Goal: Task Accomplishment & Management: Manage account settings

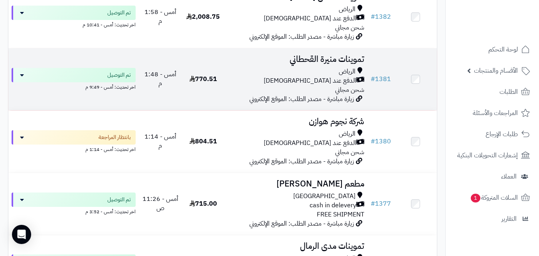
scroll to position [526, 0]
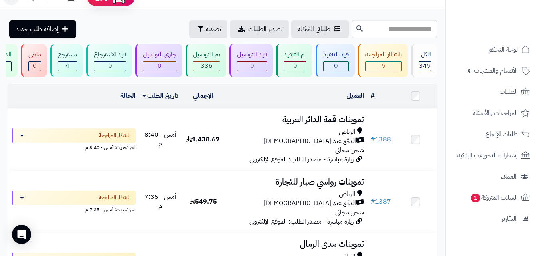
scroll to position [16, 0]
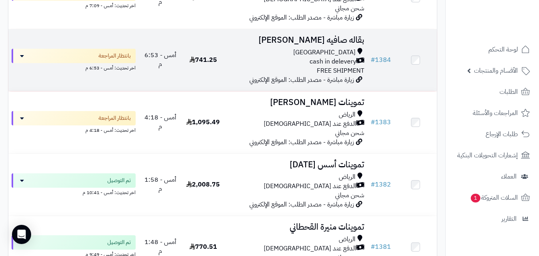
scroll to position [367, 0]
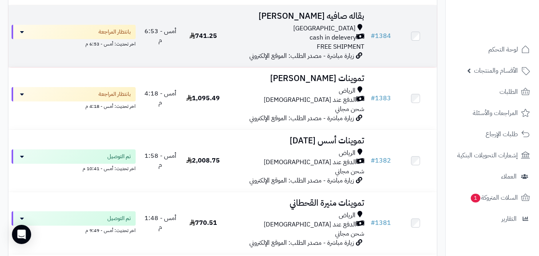
click at [219, 45] on td "741.25" at bounding box center [203, 36] width 43 height 62
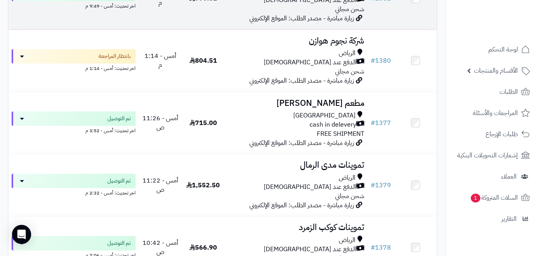
scroll to position [590, 0]
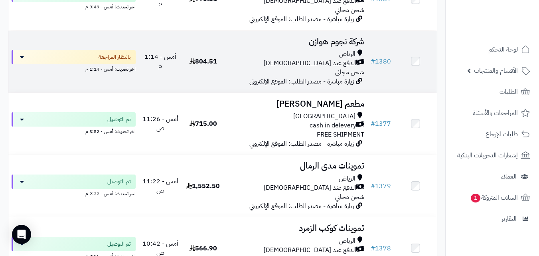
click at [263, 74] on div "الرياض الدفع عند الاستلام شحن مجاني" at bounding box center [296, 63] width 136 height 28
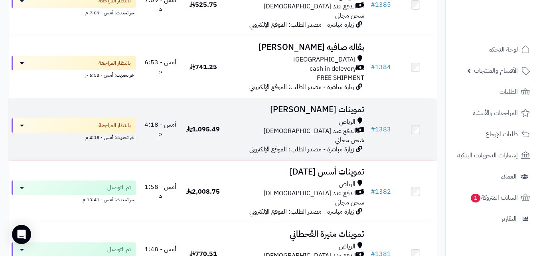
scroll to position [335, 0]
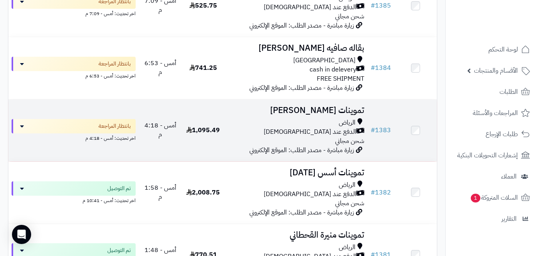
click at [283, 127] on div "الرياض" at bounding box center [296, 122] width 136 height 9
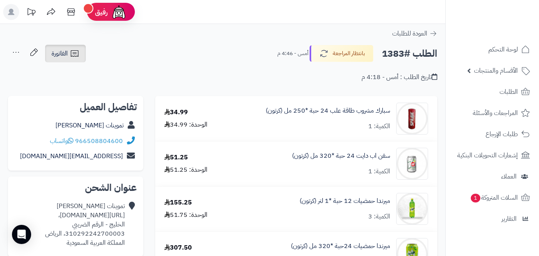
click at [61, 48] on link "الفاتورة" at bounding box center [65, 54] width 41 height 18
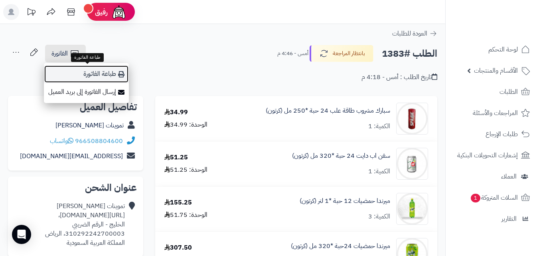
click at [80, 71] on link "طباعة الفاتورة" at bounding box center [86, 74] width 85 height 18
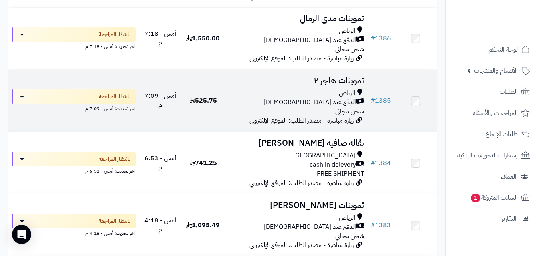
scroll to position [239, 0]
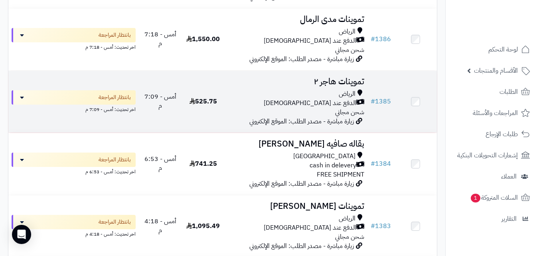
click at [275, 124] on span "زيارة مباشرة - مصدر الطلب: الموقع الإلكتروني" at bounding box center [301, 121] width 104 height 10
click at [273, 96] on div "الرياض" at bounding box center [296, 93] width 136 height 9
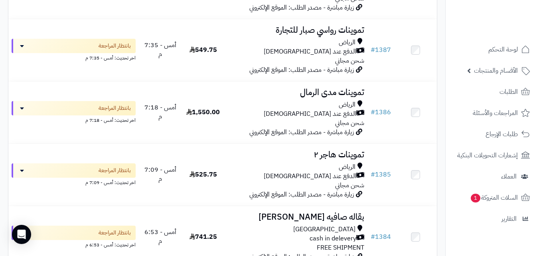
scroll to position [159, 0]
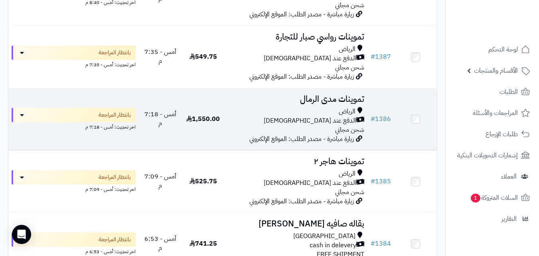
click at [258, 109] on td "تموينات مدى الرمال الرياض الدفع عند الاستلام شحن مجاني زيارة مباشرة - مصدر الطل…" at bounding box center [295, 119] width 143 height 62
click at [240, 122] on div "الدفع عند [DEMOGRAPHIC_DATA]" at bounding box center [296, 120] width 136 height 9
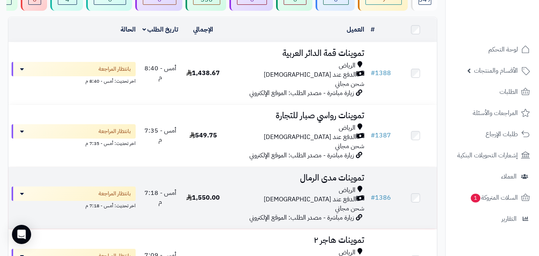
scroll to position [80, 0]
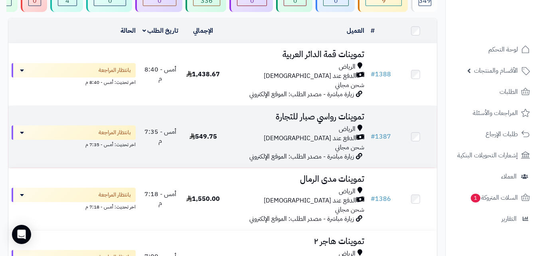
click at [290, 139] on div "الدفع عند [DEMOGRAPHIC_DATA]" at bounding box center [296, 138] width 136 height 9
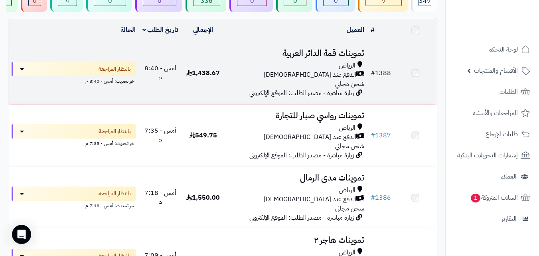
scroll to position [80, 0]
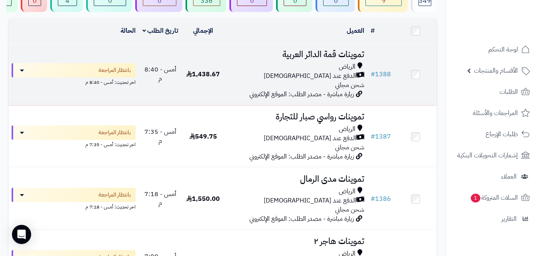
click at [205, 75] on span "1,438.67" at bounding box center [202, 74] width 33 height 10
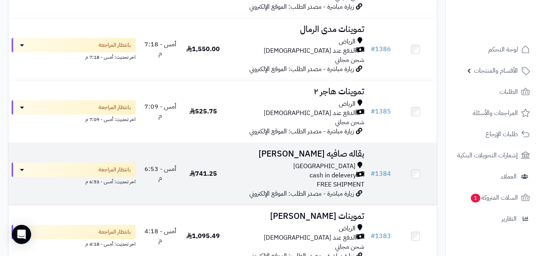
scroll to position [207, 0]
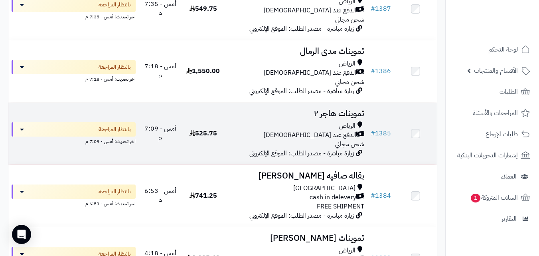
click at [205, 133] on td "525.75" at bounding box center [203, 133] width 43 height 62
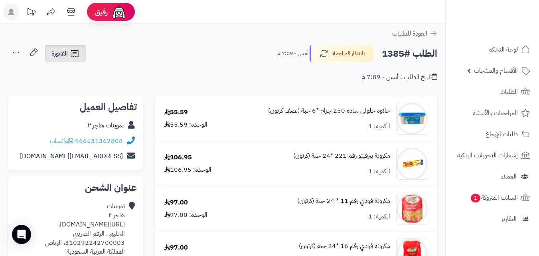
click at [59, 57] on span "الفاتورة" at bounding box center [59, 54] width 16 height 10
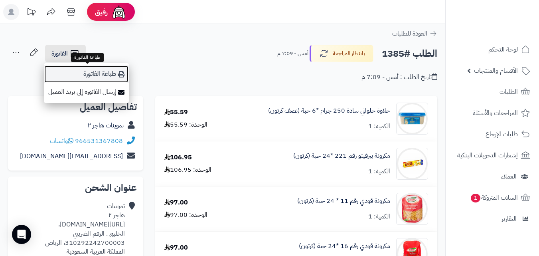
click at [71, 71] on link "طباعة الفاتورة" at bounding box center [86, 74] width 85 height 18
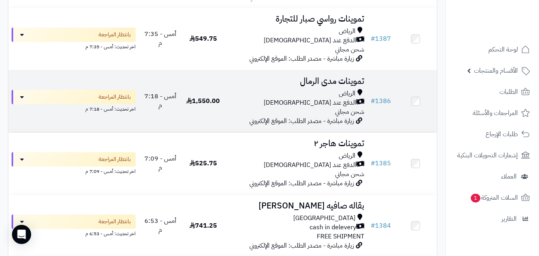
scroll to position [175, 0]
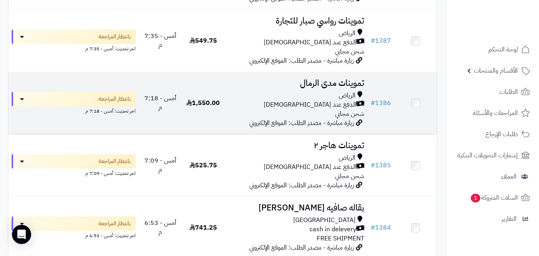
click at [274, 109] on div "الدفع عند [DEMOGRAPHIC_DATA]" at bounding box center [296, 104] width 136 height 9
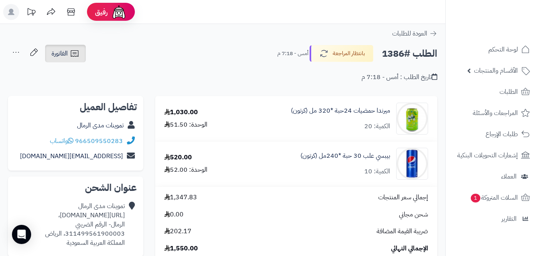
click at [64, 57] on span "الفاتورة" at bounding box center [59, 54] width 16 height 10
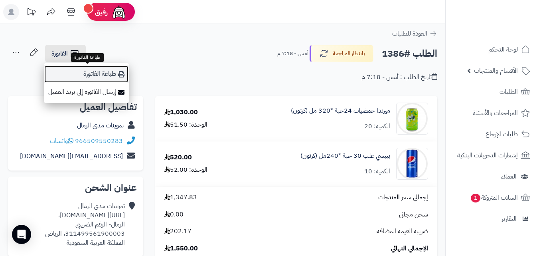
click at [88, 68] on link "طباعة الفاتورة" at bounding box center [86, 74] width 85 height 18
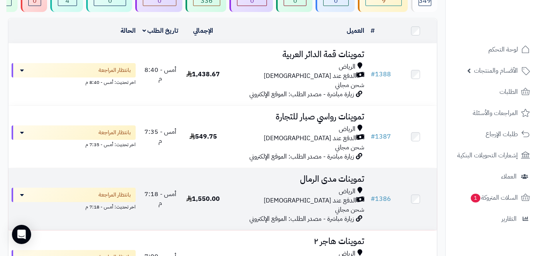
scroll to position [64, 0]
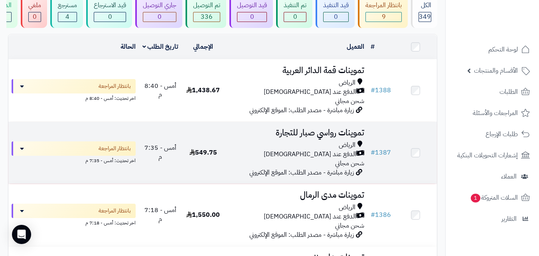
click at [271, 168] on div "الرياض الدفع عند الاستلام شحن مجاني" at bounding box center [296, 154] width 136 height 28
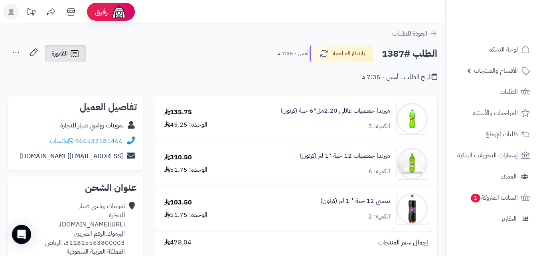
click at [77, 53] on icon at bounding box center [75, 54] width 10 height 10
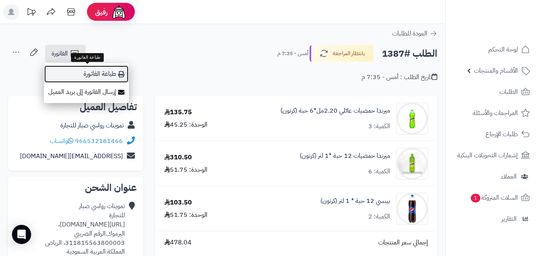
click at [84, 78] on link "طباعة الفاتورة" at bounding box center [86, 74] width 85 height 18
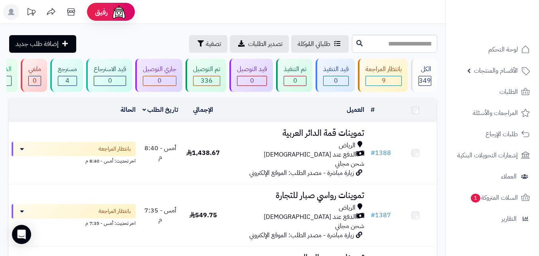
scroll to position [64, 0]
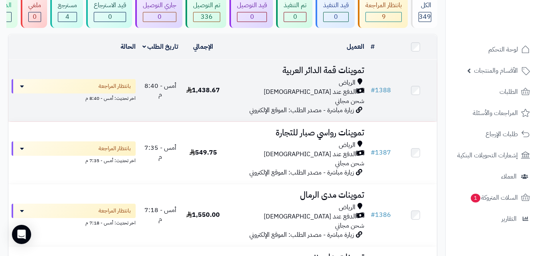
click at [248, 87] on div "الرياض" at bounding box center [296, 82] width 136 height 9
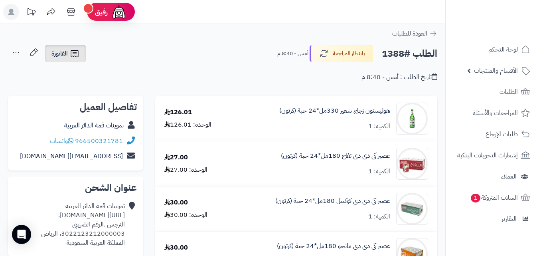
click at [61, 56] on span "الفاتورة" at bounding box center [59, 54] width 16 height 10
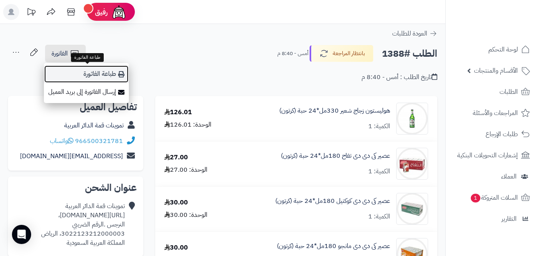
click at [65, 70] on link "طباعة الفاتورة" at bounding box center [86, 74] width 85 height 18
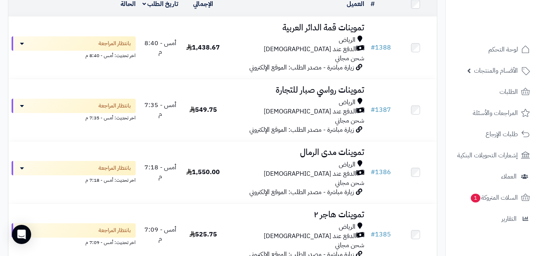
scroll to position [117, 0]
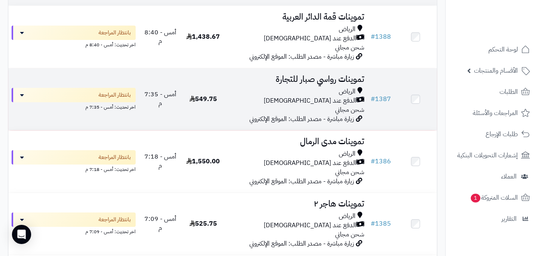
click at [236, 96] on div "الرياض" at bounding box center [296, 91] width 136 height 9
